Goal: Find specific page/section: Find specific page/section

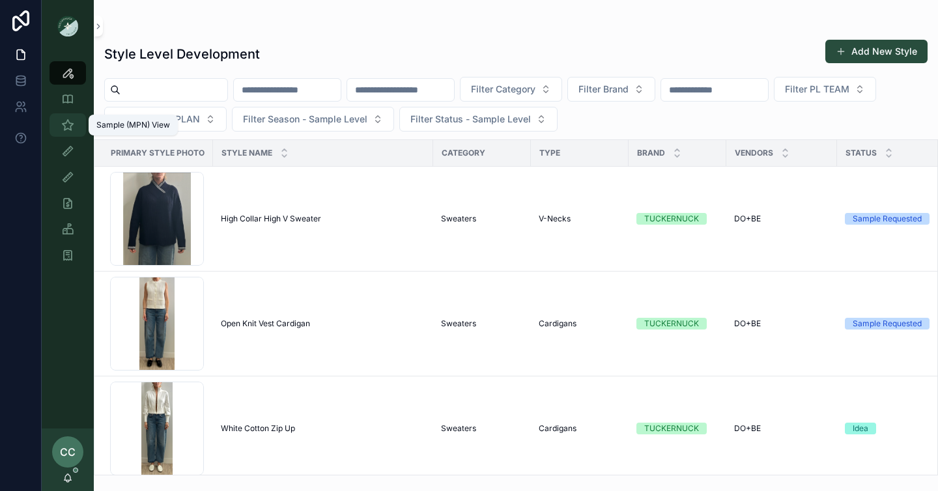
click at [64, 126] on icon "scrollable content" at bounding box center [67, 124] width 13 height 13
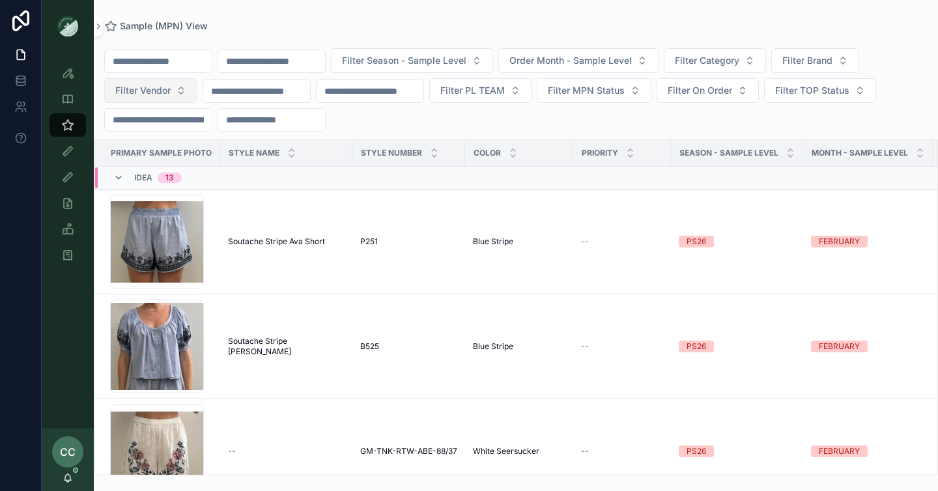
click at [147, 96] on span "Filter Vendor" at bounding box center [142, 90] width 55 height 13
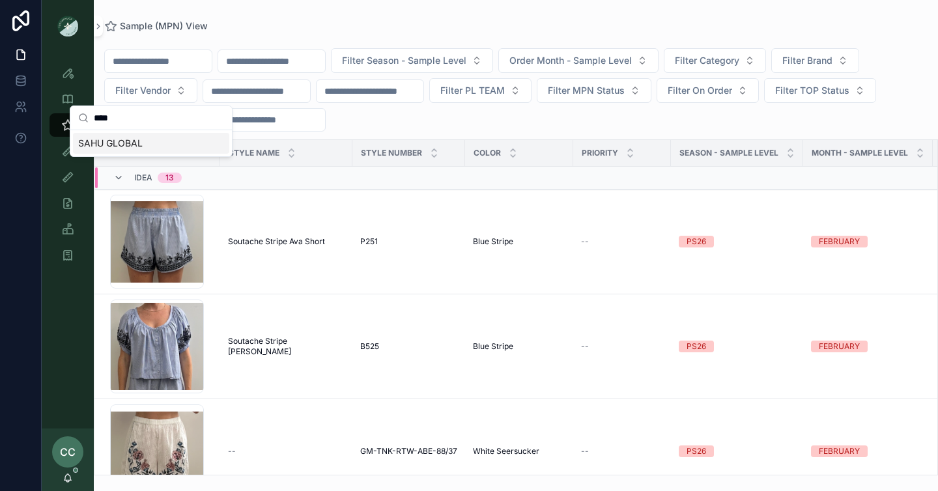
type input "****"
click at [172, 144] on div "SAHU GLOBAL" at bounding box center [151, 143] width 156 height 21
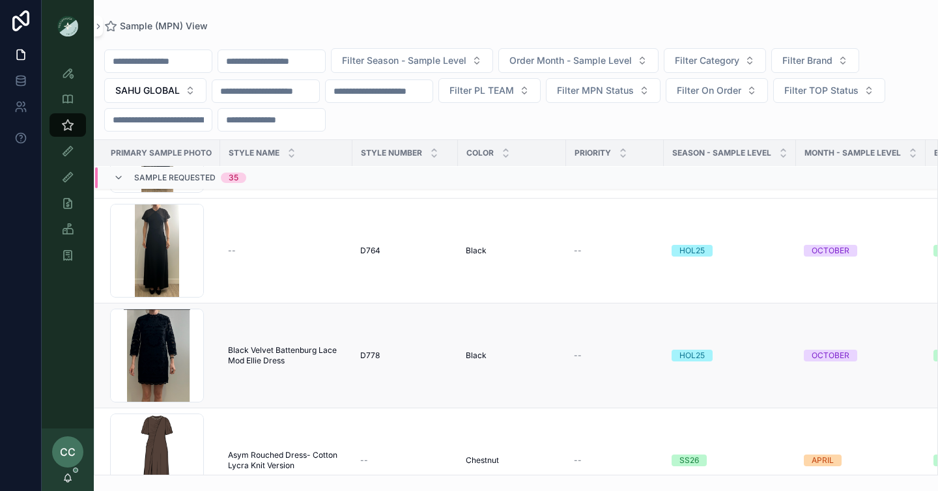
scroll to position [195, 0]
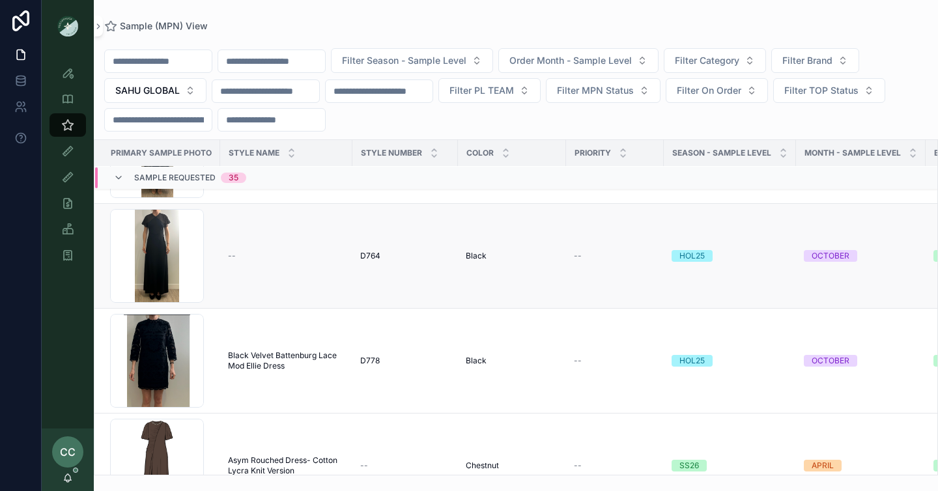
click at [825, 255] on div "OCTOBER" at bounding box center [830, 256] width 38 height 12
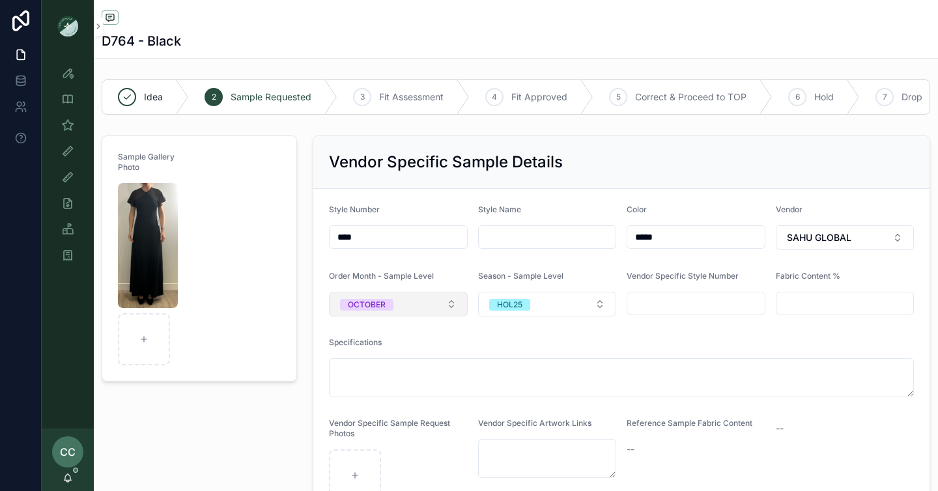
click at [424, 303] on button "OCTOBER" at bounding box center [398, 304] width 139 height 25
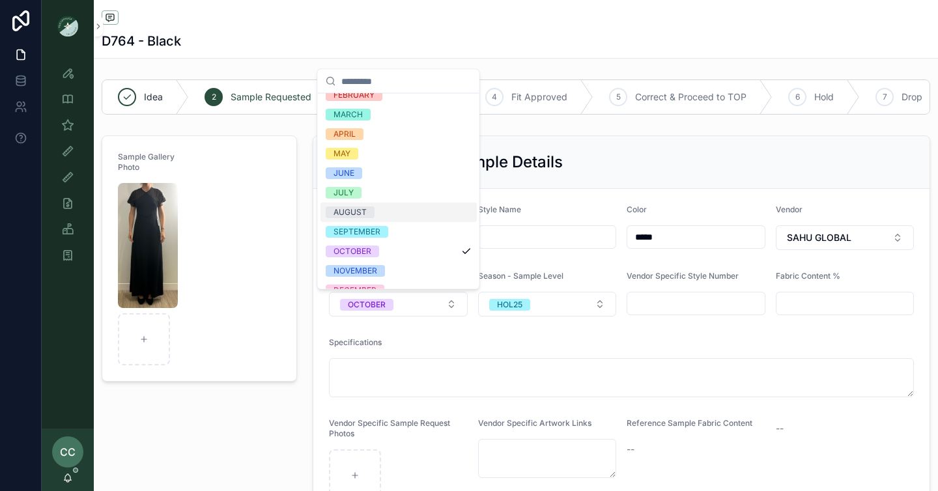
scroll to position [51, 0]
click at [365, 271] on div "NOVEMBER" at bounding box center [355, 270] width 44 height 12
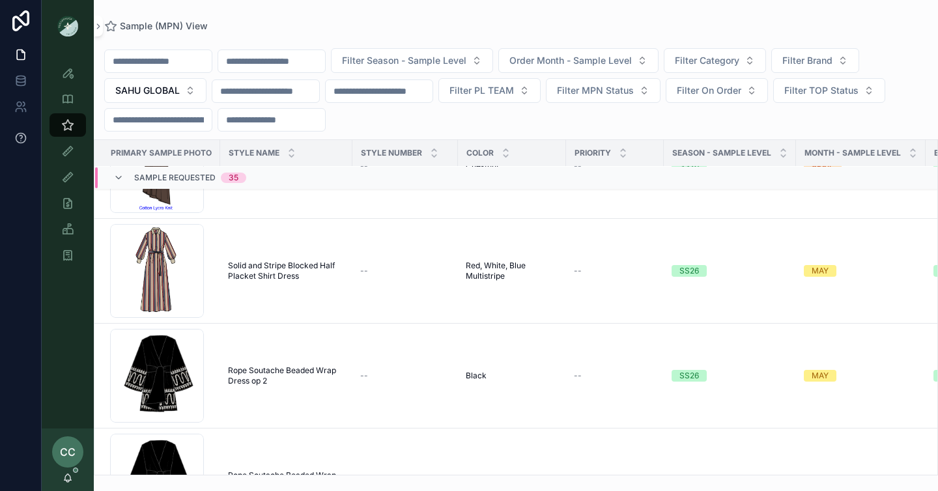
scroll to position [522, 0]
